Goal: Go to known website: Access a specific website the user already knows

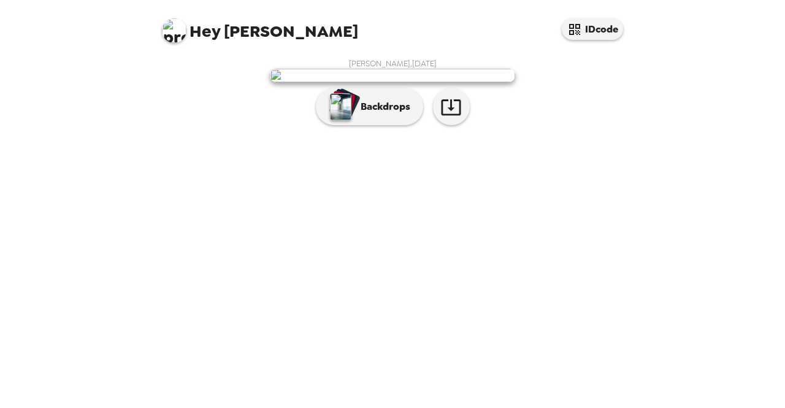
scroll to position [8, 0]
